Goal: Transaction & Acquisition: Purchase product/service

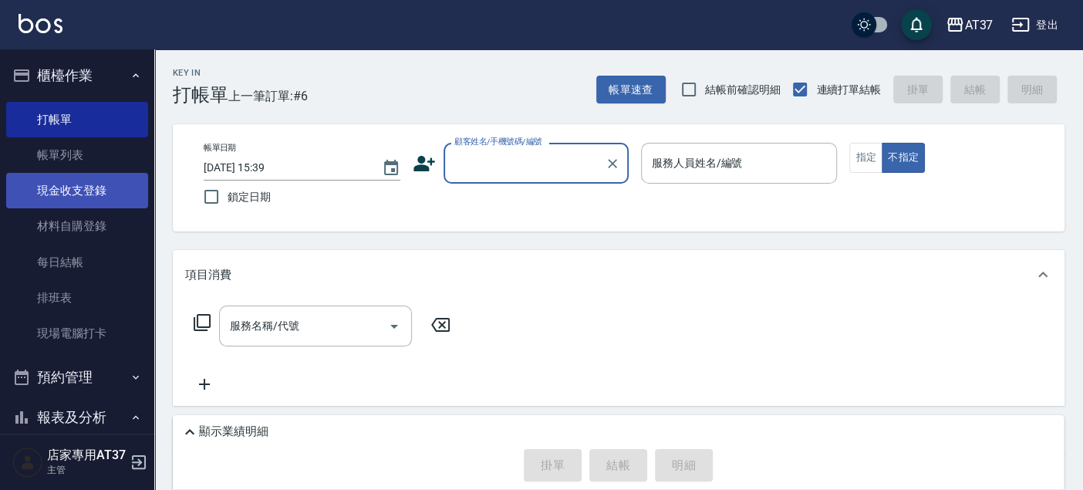
click at [90, 187] on link "現金收支登錄" at bounding box center [77, 190] width 142 height 35
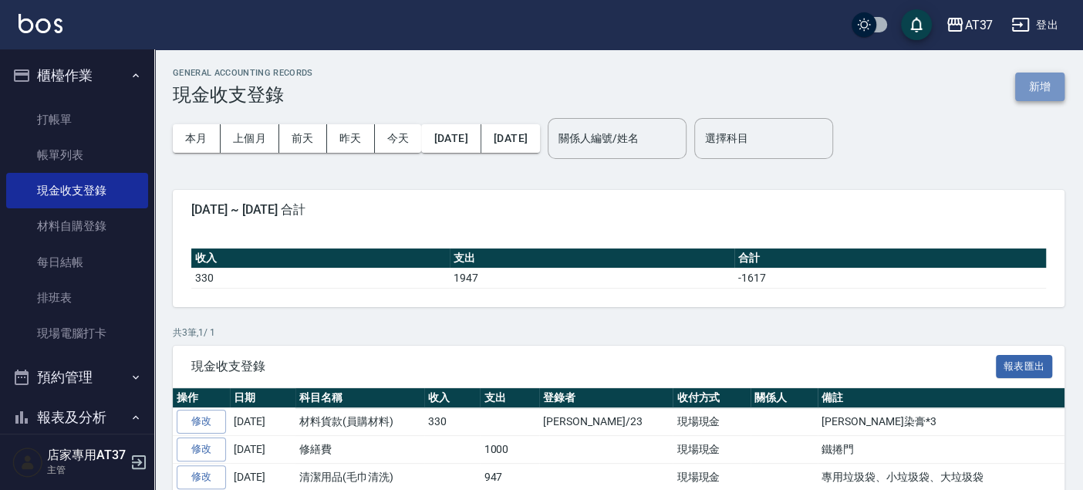
click at [1035, 92] on button "新增" at bounding box center [1039, 87] width 49 height 29
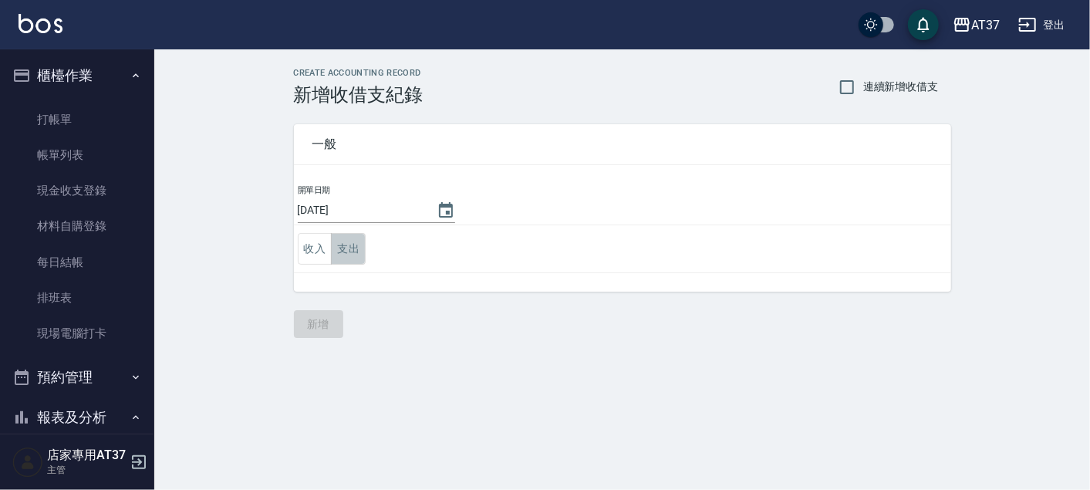
click at [353, 243] on button "支出" at bounding box center [348, 249] width 35 height 32
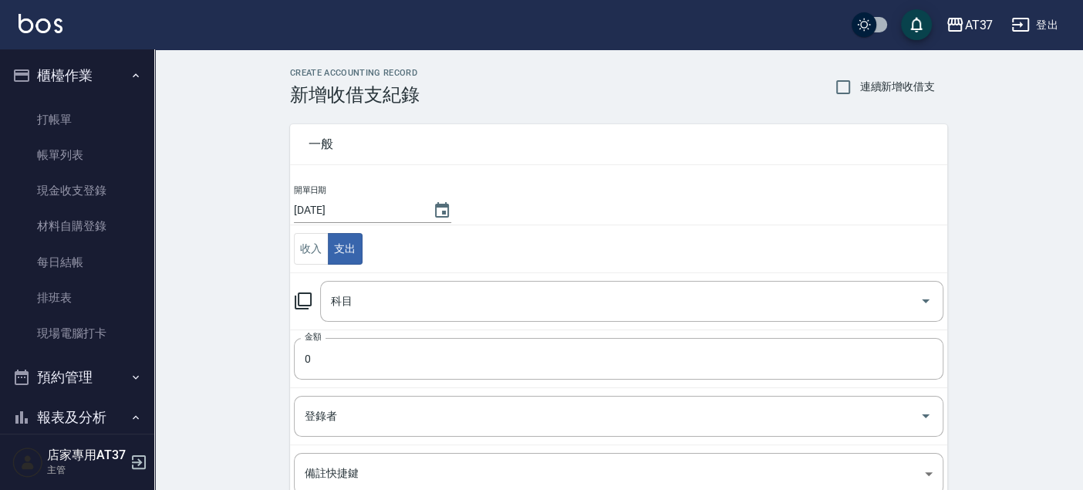
click at [309, 301] on icon at bounding box center [303, 301] width 19 height 19
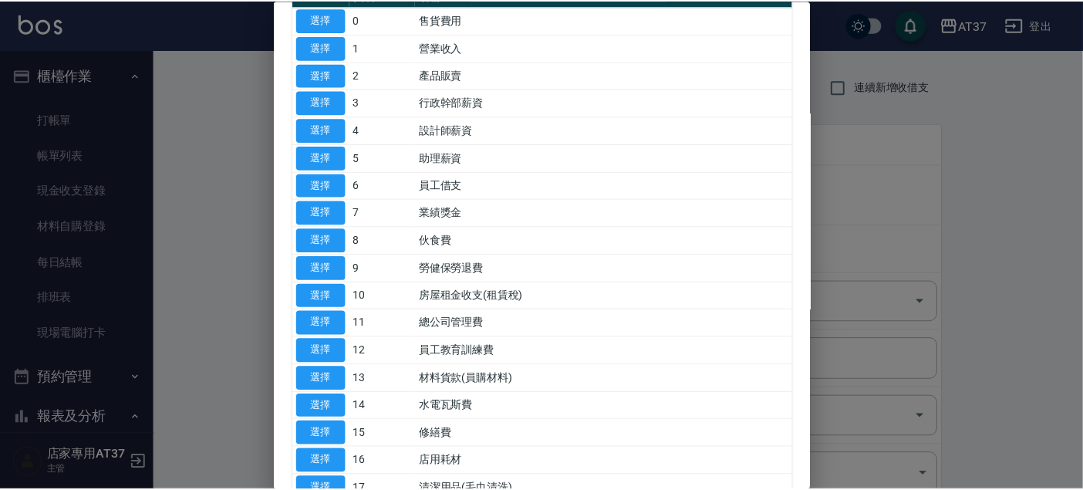
scroll to position [171, 0]
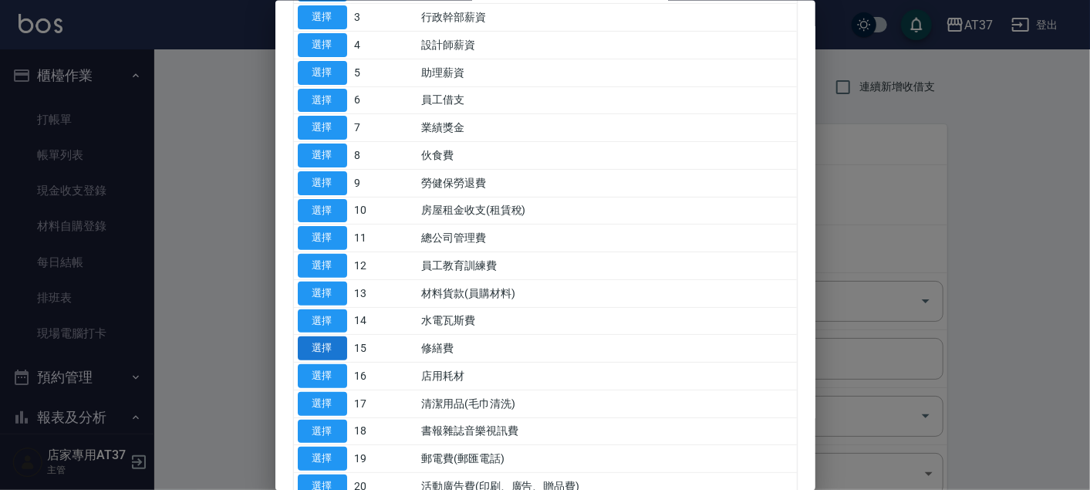
click at [326, 339] on button "選擇" at bounding box center [322, 348] width 49 height 24
type input "15 修繕費"
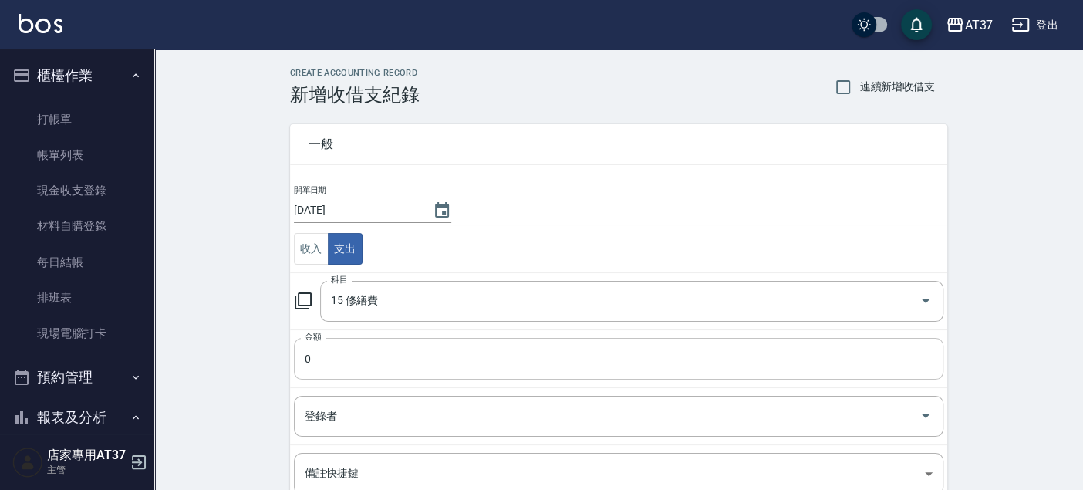
click at [384, 373] on input "0" at bounding box center [619, 359] width 650 height 42
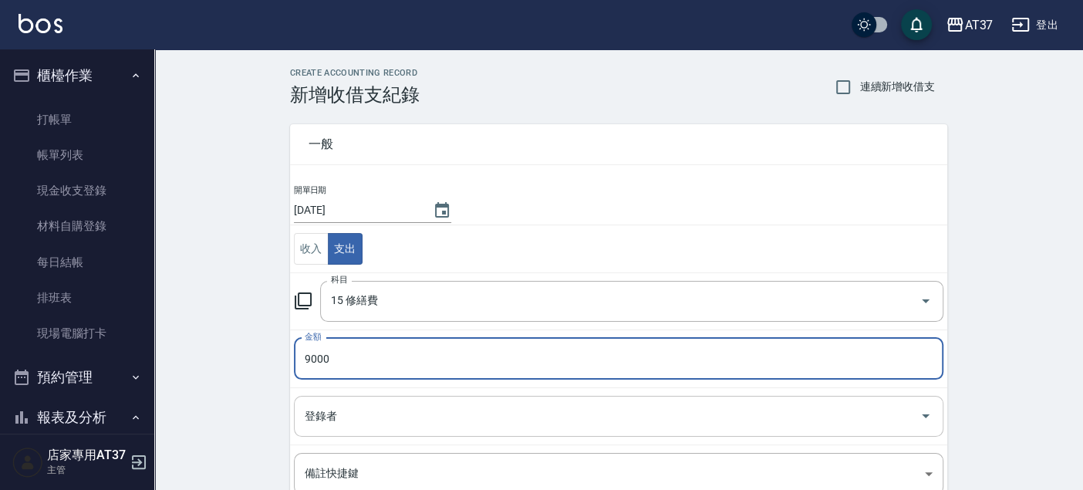
type input "9000"
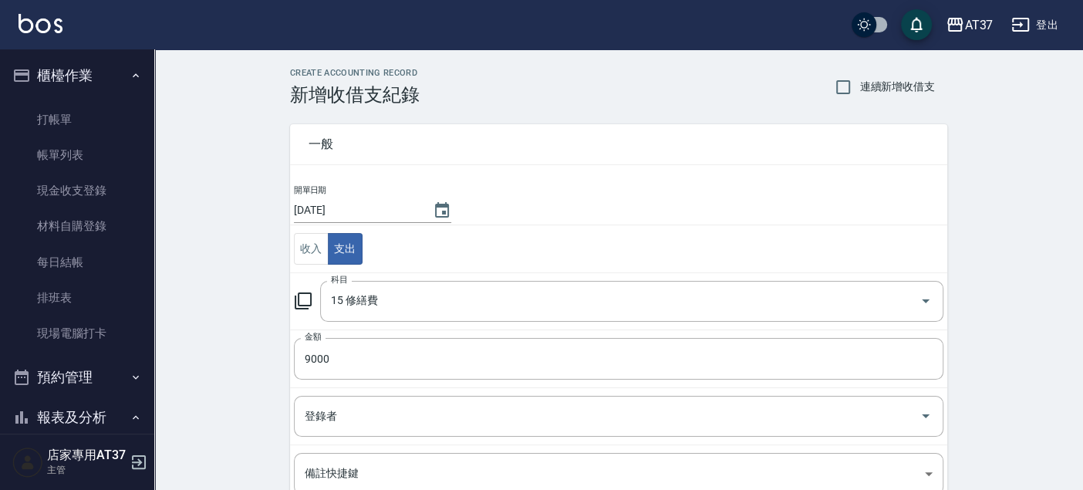
scroll to position [187, 0]
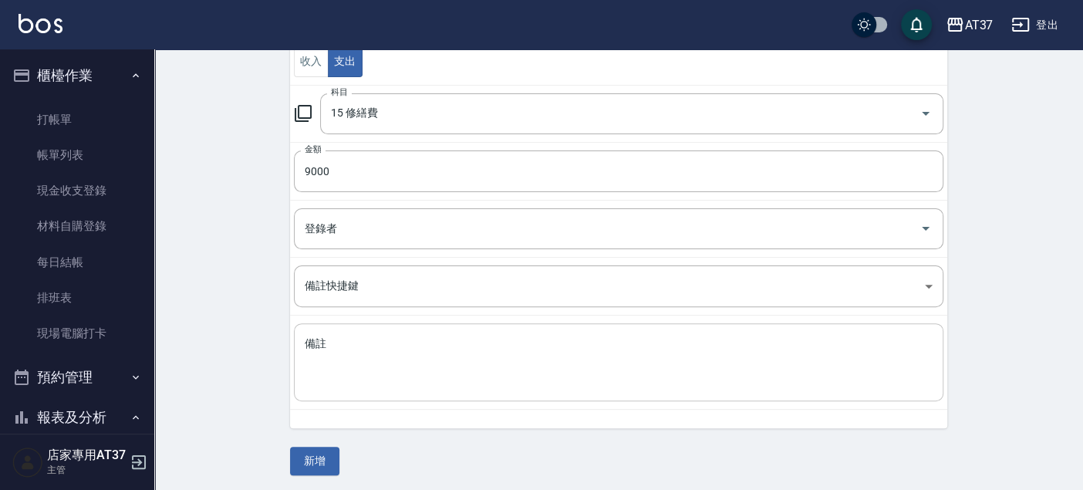
click at [372, 361] on textarea "備註" at bounding box center [619, 362] width 628 height 52
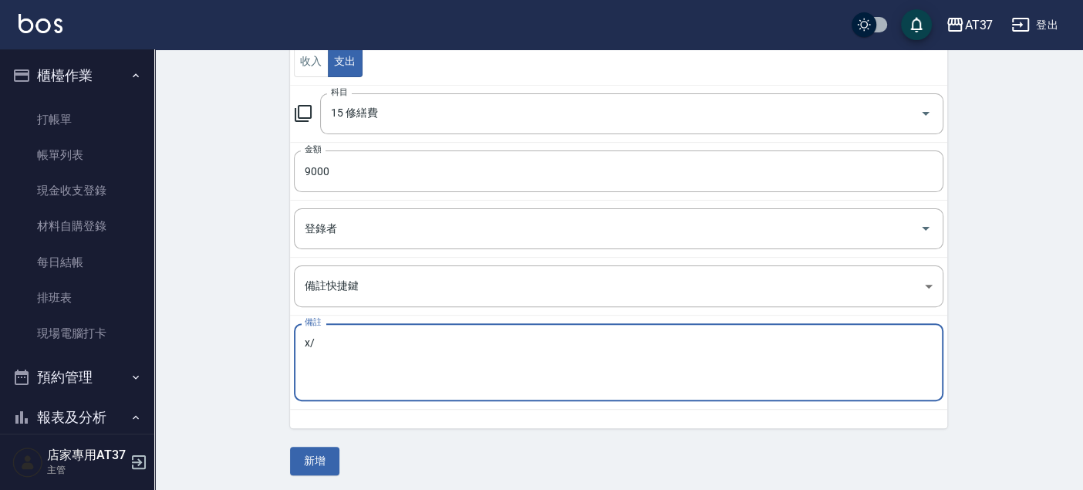
type textarea "x"
type textarea "冷氣"
click at [324, 449] on button "新增" at bounding box center [314, 461] width 49 height 29
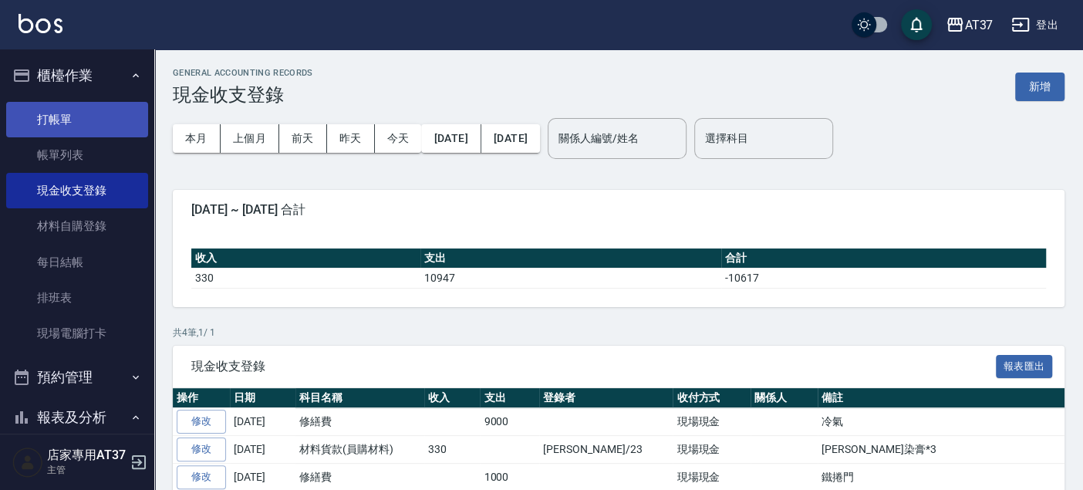
click at [83, 119] on link "打帳單" at bounding box center [77, 119] width 142 height 35
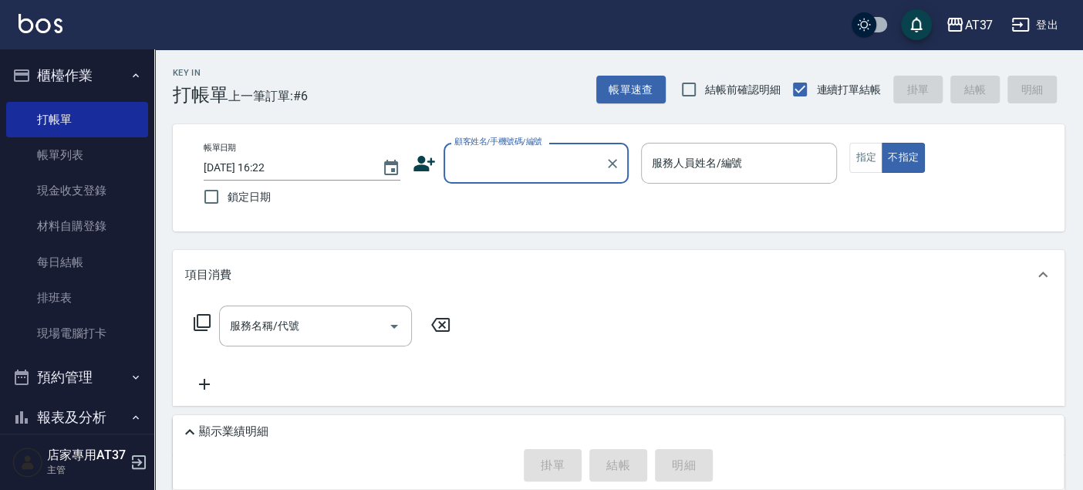
click at [425, 157] on icon at bounding box center [424, 163] width 23 height 23
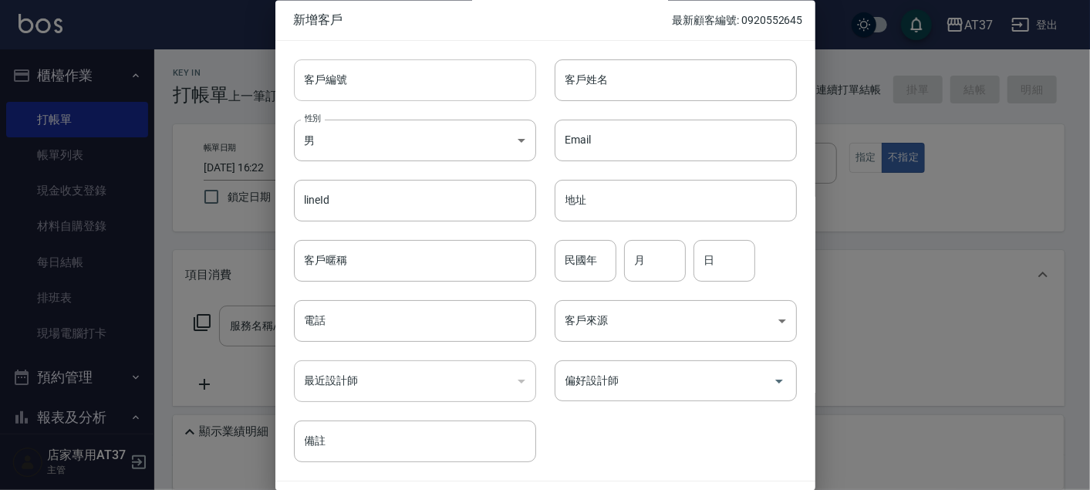
click at [447, 76] on input "客戶編號" at bounding box center [415, 80] width 242 height 42
drag, startPoint x: 377, startPoint y: 81, endPoint x: 325, endPoint y: 69, distance: 53.9
click at [262, 80] on div "新增客戶 最新顧客編號: 0920552645 客戶編號 0937433072 ​ 客戶編號 客戶姓名 客戶姓名 性別 男 [DEMOGRAPHIC_DATA…" at bounding box center [545, 245] width 1090 height 490
type input "0937433072"
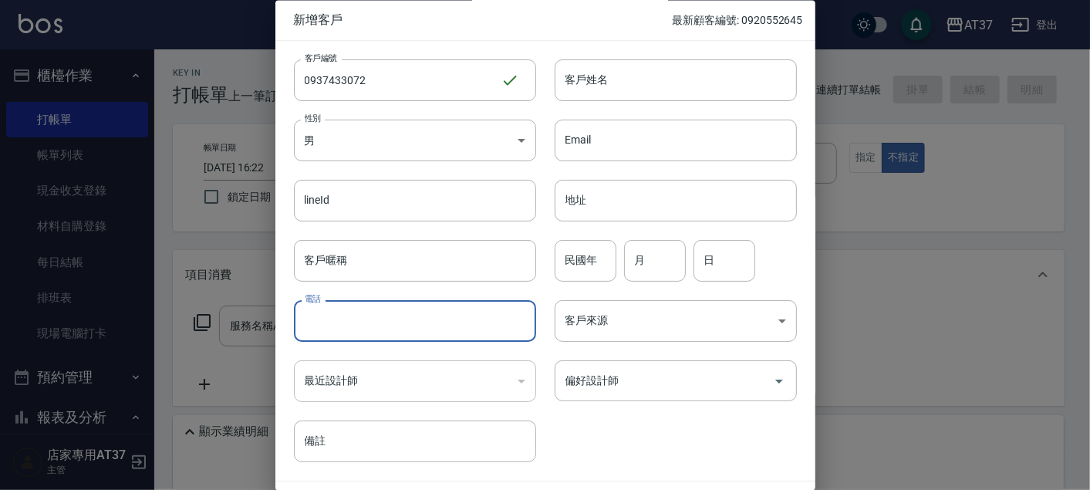
paste input "0937433072"
type input "0937433072"
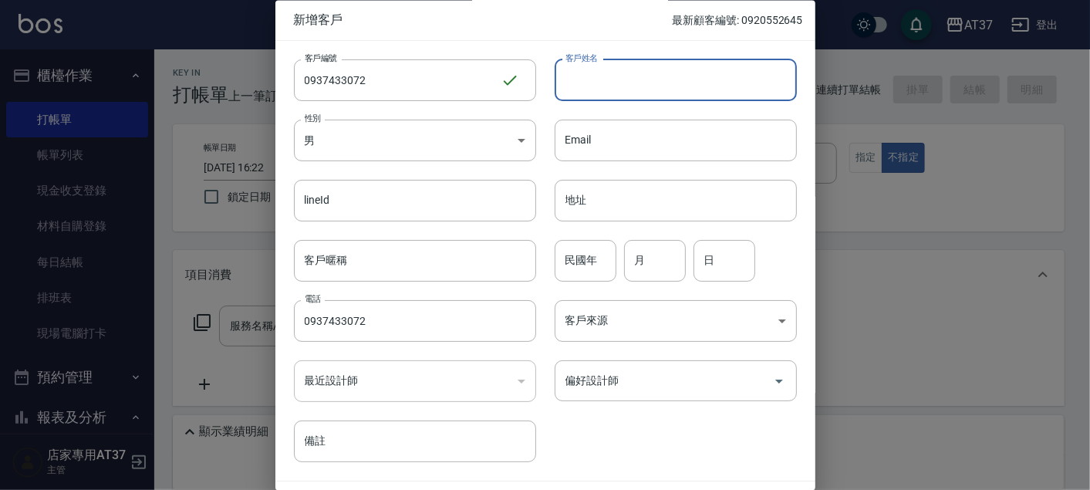
click at [636, 86] on input "客戶姓名" at bounding box center [676, 80] width 242 height 42
type input "[PERSON_NAME]"
click at [610, 265] on input "民國年" at bounding box center [586, 261] width 62 height 42
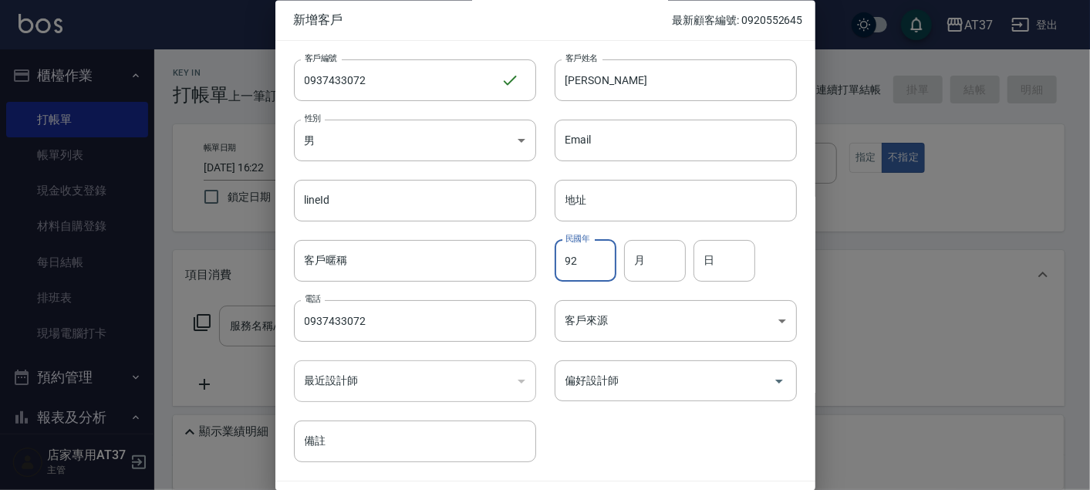
type input "92"
type input "3"
type input "20"
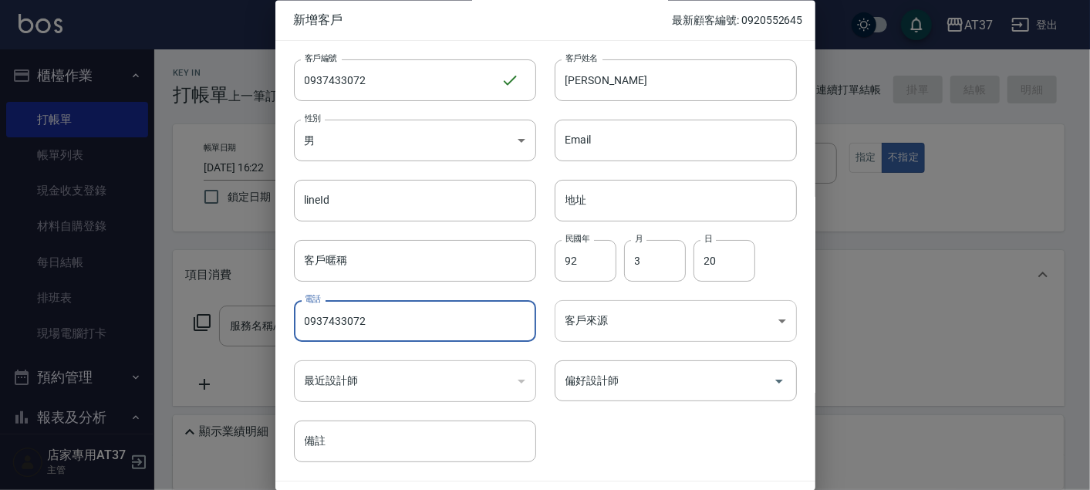
click at [603, 329] on body "AT37 登出 櫃檯作業 打帳單 帳單列表 現金收支登錄 材料自購登錄 每日結帳 排班表 現場電腦打卡 預約管理 預約管理 單日預約紀錄 單週預約紀錄 報表及…" at bounding box center [545, 344] width 1090 height 688
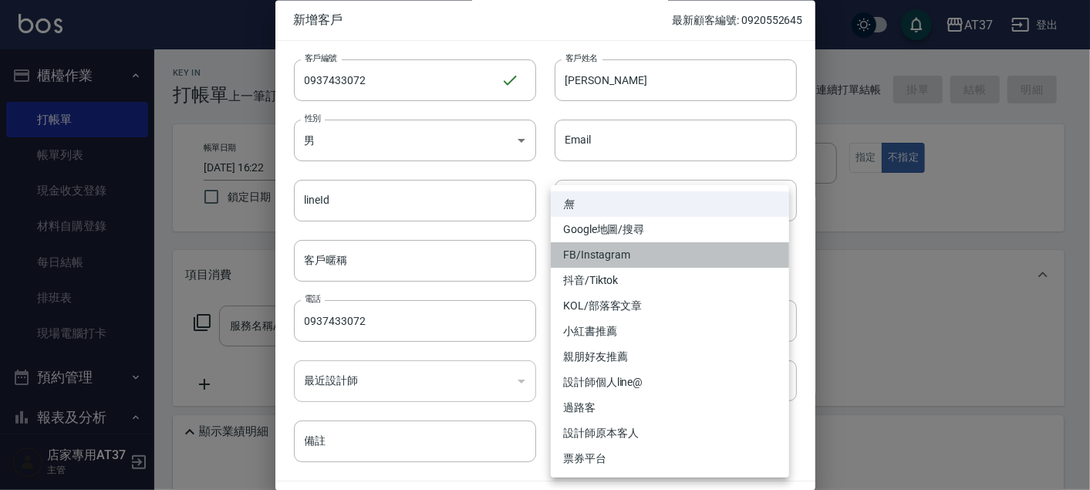
click at [653, 258] on li "FB/Instagram" at bounding box center [670, 254] width 238 height 25
type input "FB/Instagram"
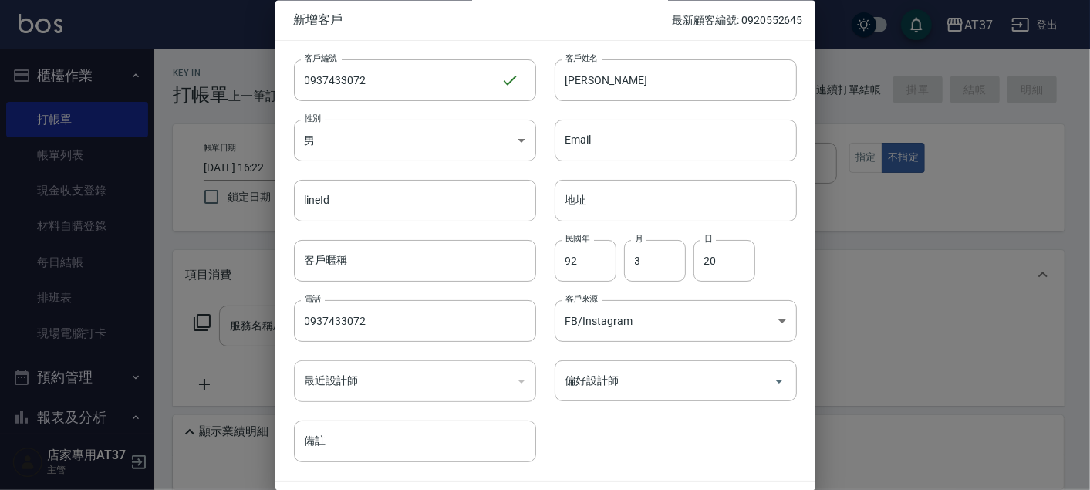
scroll to position [44, 0]
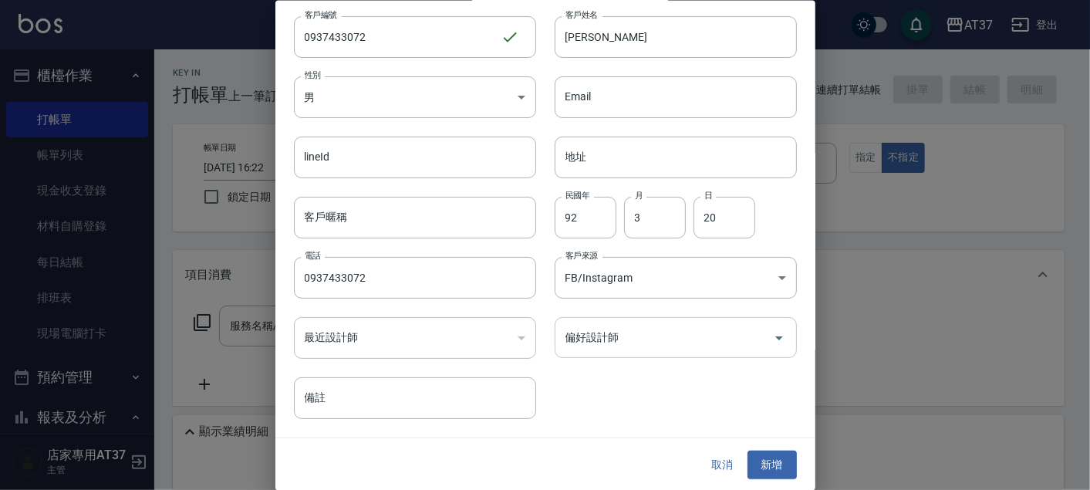
click at [692, 335] on input "偏好設計師" at bounding box center [664, 337] width 205 height 27
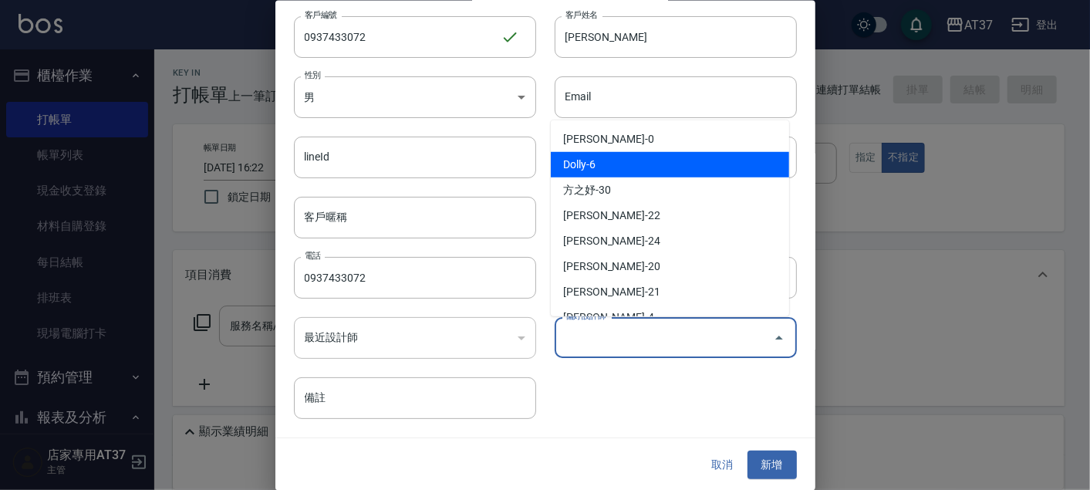
click at [626, 160] on li "Dolly-6" at bounding box center [670, 164] width 238 height 25
type input "Dolly"
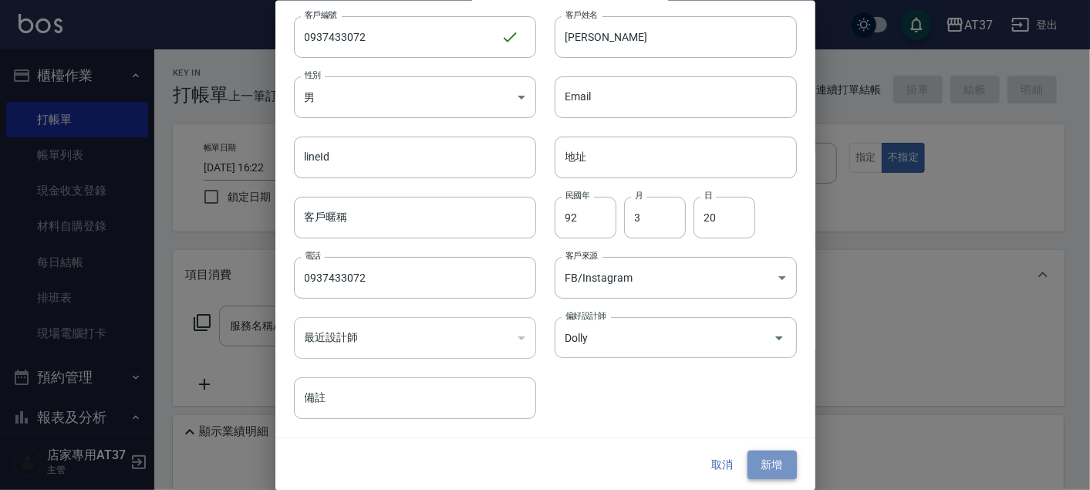
click at [756, 460] on button "新增" at bounding box center [771, 464] width 49 height 29
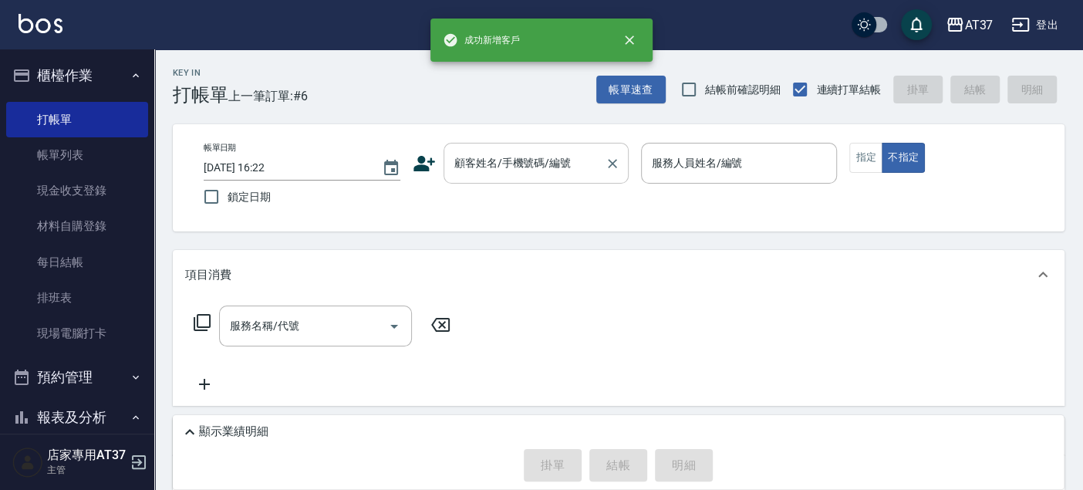
click at [528, 167] on input "顧客姓名/手機號碼/編號" at bounding box center [524, 163] width 148 height 27
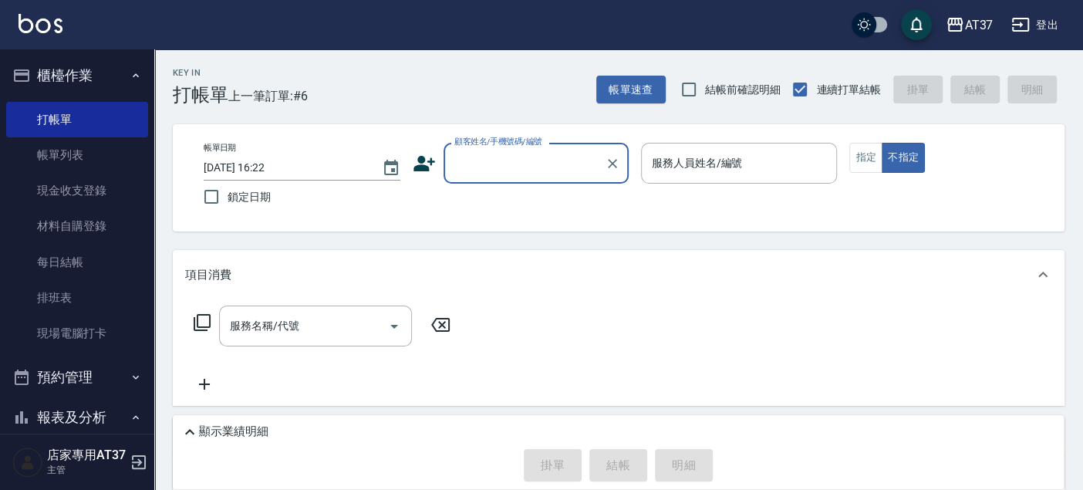
paste input "0937433072"
click at [546, 212] on li "[PERSON_NAME]/0937433072/0937433072" at bounding box center [536, 202] width 185 height 25
type input "[PERSON_NAME]/0937433072/0937433072"
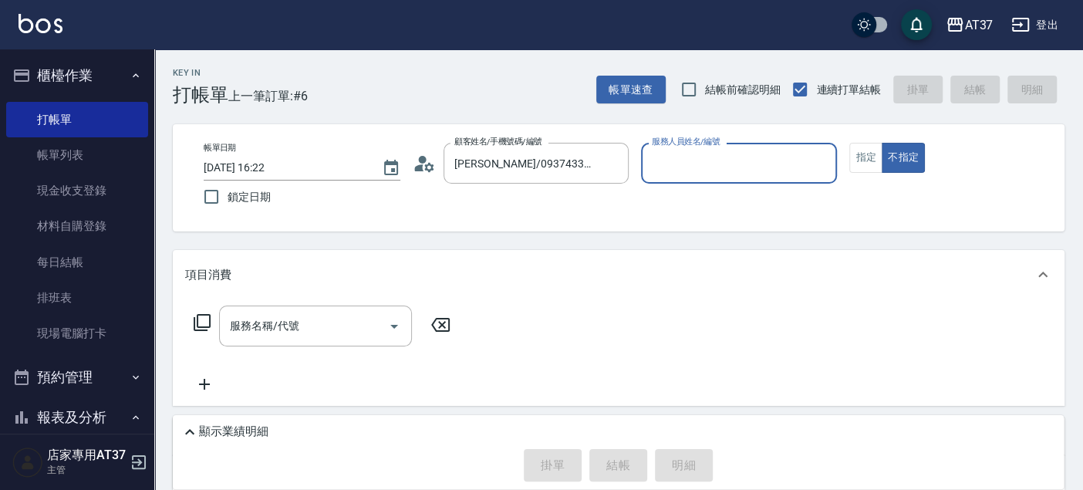
type input "Dolly-6"
click at [862, 170] on button "指定" at bounding box center [865, 158] width 33 height 30
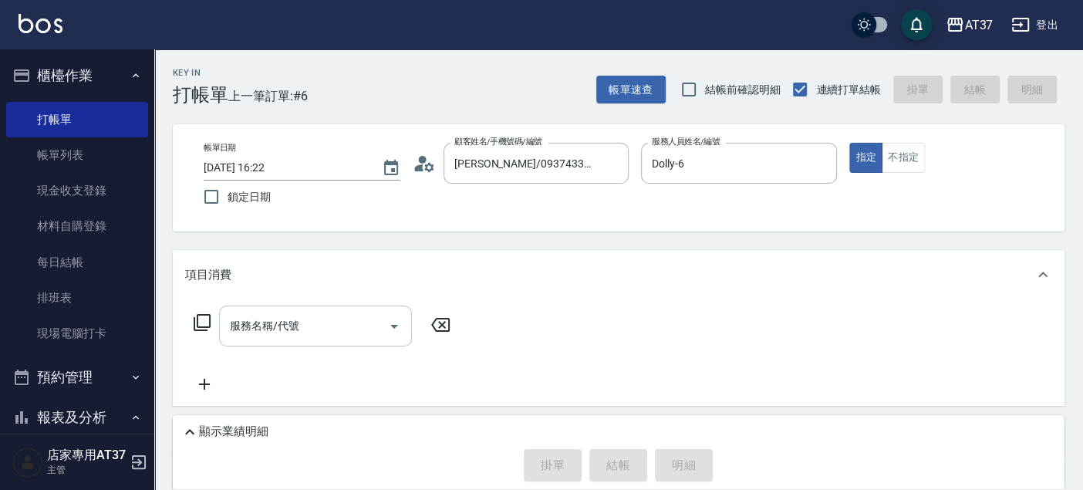
click at [396, 322] on icon "Open" at bounding box center [394, 326] width 19 height 19
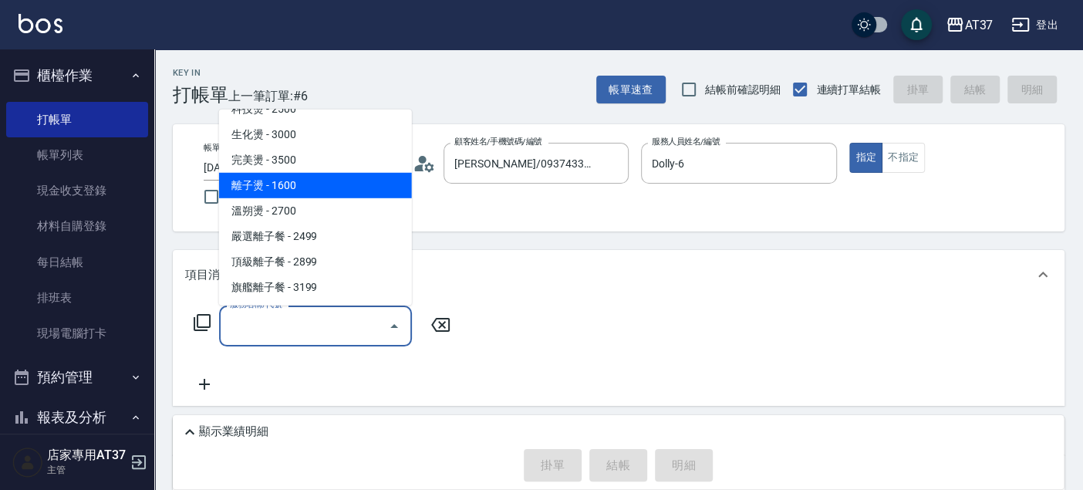
scroll to position [771, 0]
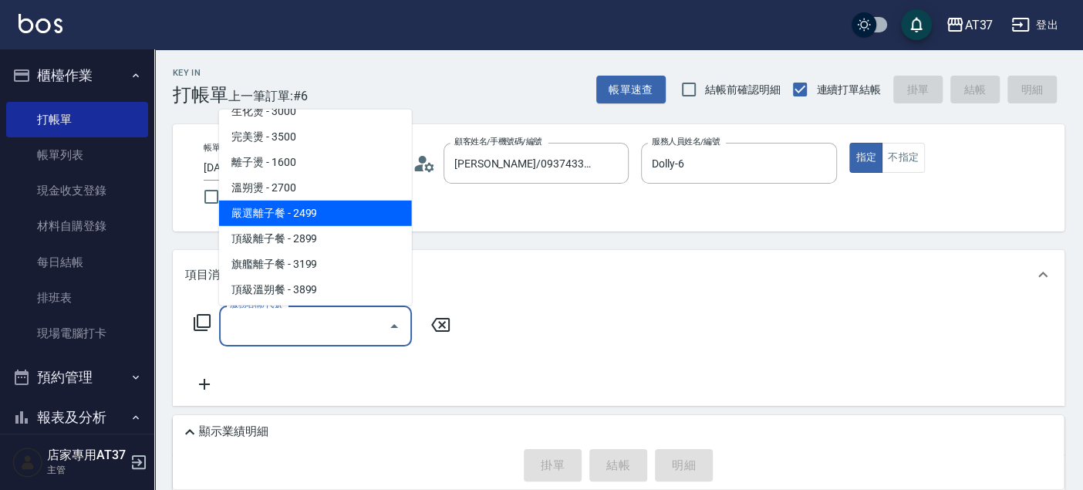
click at [329, 216] on span "嚴選離子餐 - 2499" at bounding box center [315, 213] width 193 height 25
type input "嚴選離子餐(308)"
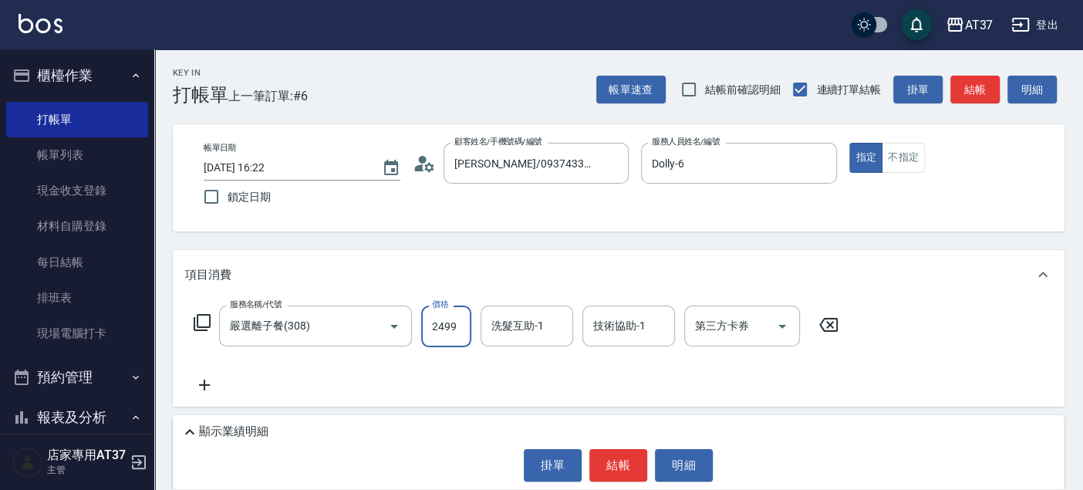
click at [461, 315] on input "2499" at bounding box center [446, 326] width 50 height 42
type input "2500"
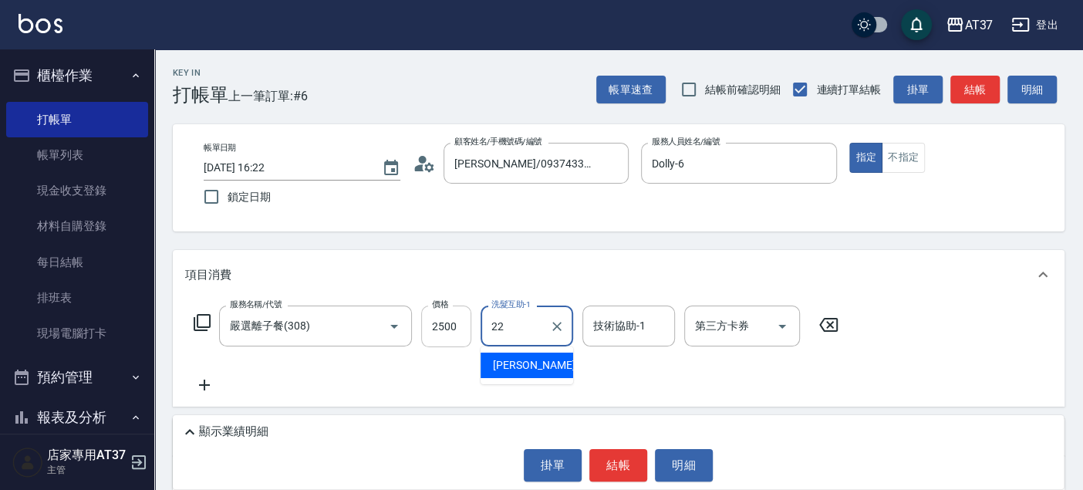
type input "[PERSON_NAME]-22"
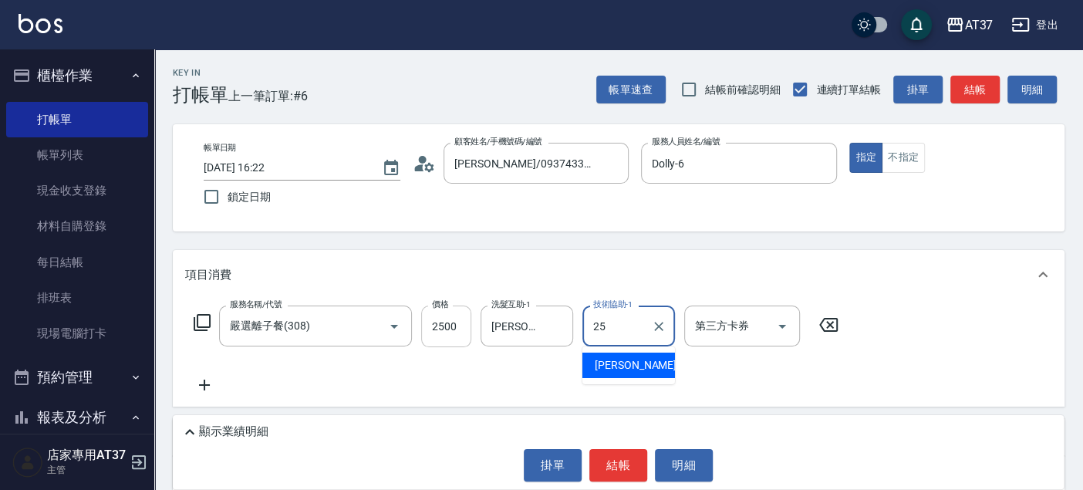
type input "[PERSON_NAME]-25"
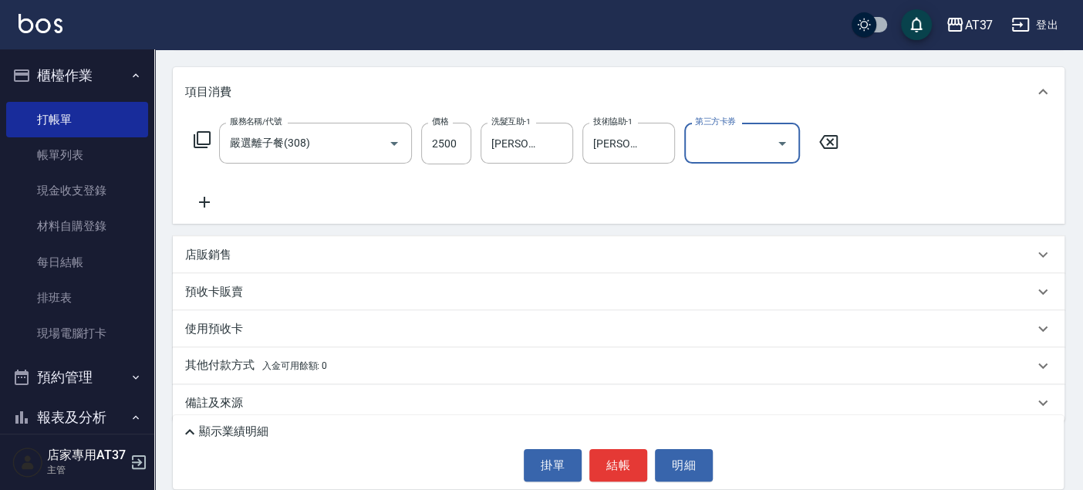
scroll to position [198, 0]
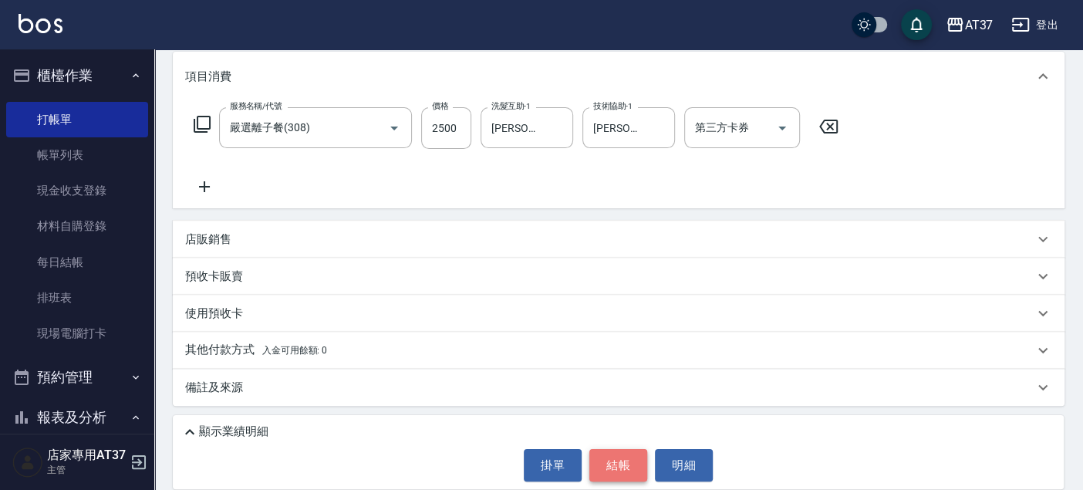
click at [604, 465] on button "結帳" at bounding box center [618, 465] width 58 height 32
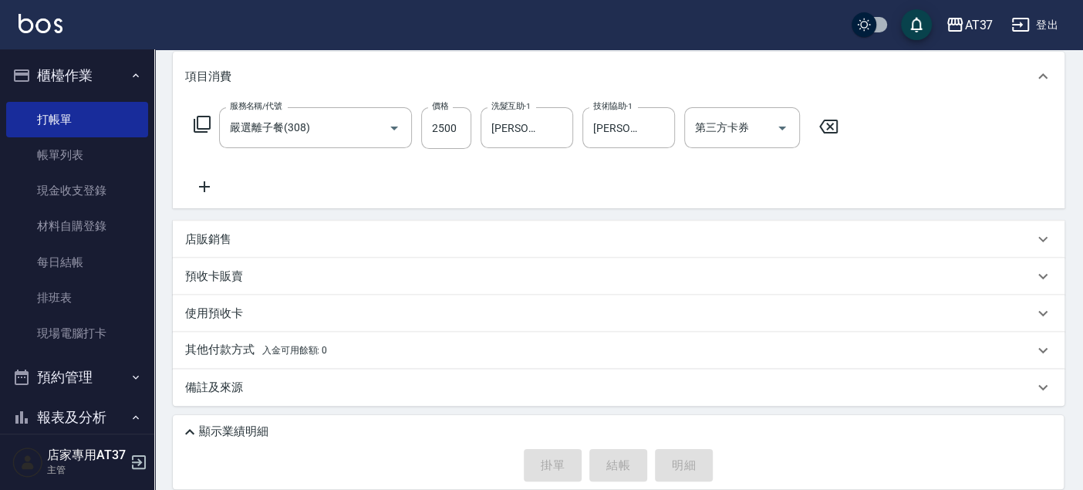
type input "[DATE] 16:23"
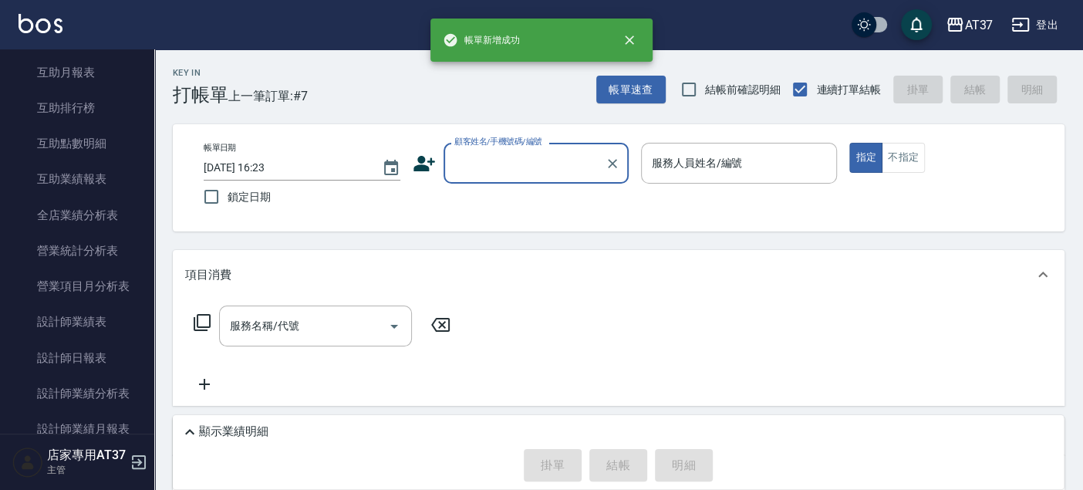
scroll to position [685, 0]
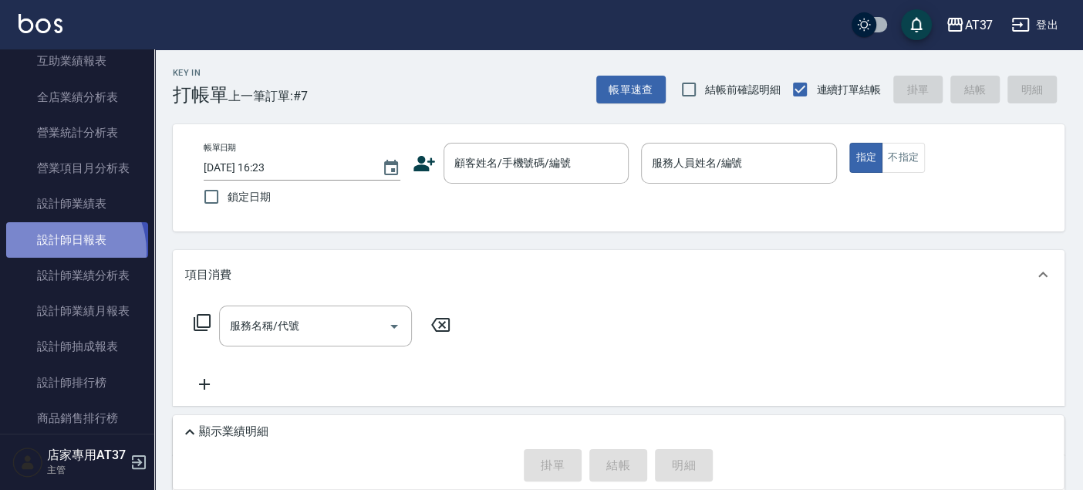
click at [59, 251] on link "設計師日報表" at bounding box center [77, 239] width 142 height 35
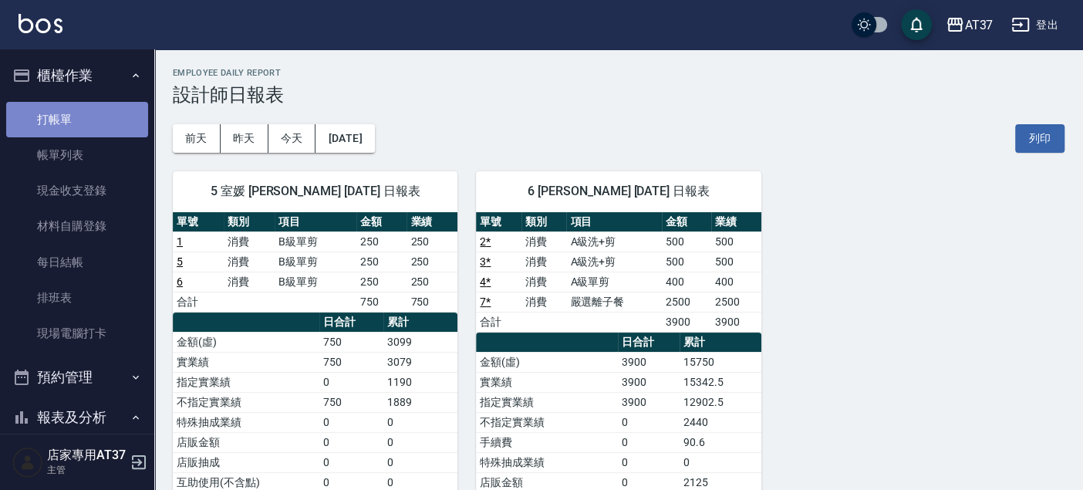
click at [93, 125] on link "打帳單" at bounding box center [77, 119] width 142 height 35
